Goal: Navigation & Orientation: Find specific page/section

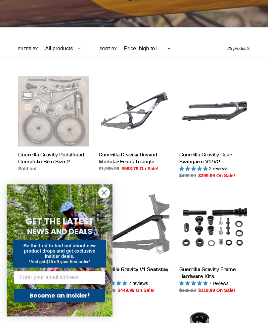
scroll to position [130, 0]
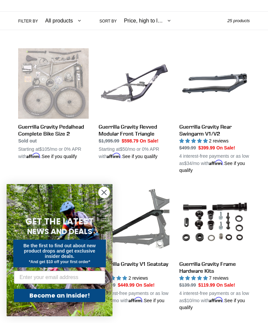
click at [105, 198] on circle "Close dialog" at bounding box center [104, 192] width 11 height 11
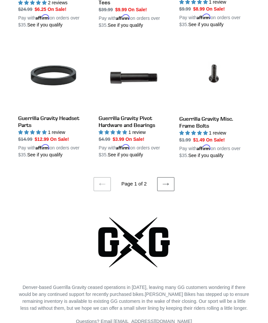
scroll to position [1114, 0]
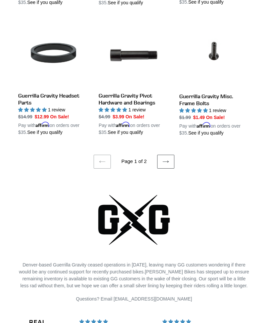
click at [171, 161] on link "Next page" at bounding box center [165, 162] width 17 height 14
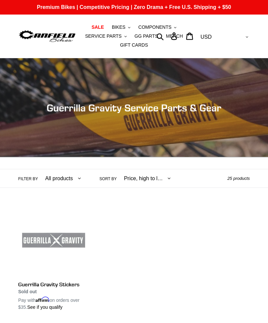
click at [158, 25] on span "COMPONENTS" at bounding box center [154, 27] width 33 height 6
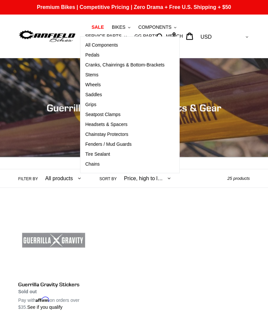
click at [100, 114] on span "Seatpost Clamps" at bounding box center [102, 115] width 35 height 6
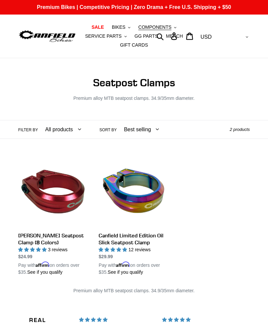
click at [122, 29] on span "BIKES" at bounding box center [119, 27] width 14 height 6
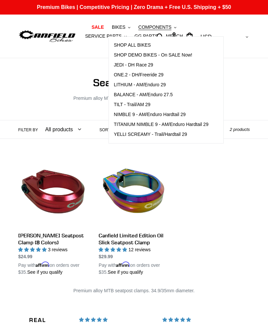
click at [149, 74] on span "ONE.2 - DH/Freeride 29" at bounding box center [139, 75] width 50 height 6
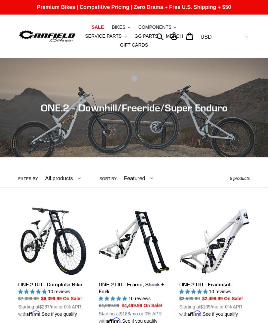
click at [128, 29] on button "BIKES .cls-1{fill:#231f20}" at bounding box center [120, 27] width 25 height 9
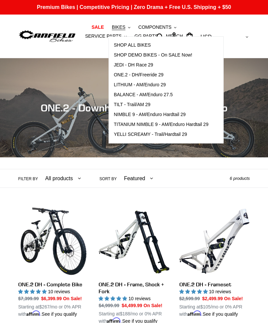
click at [171, 136] on span "YELLI SCREAMY - Trail/Hardtail 29" at bounding box center [150, 135] width 73 height 6
